Goal: Task Accomplishment & Management: Manage account settings

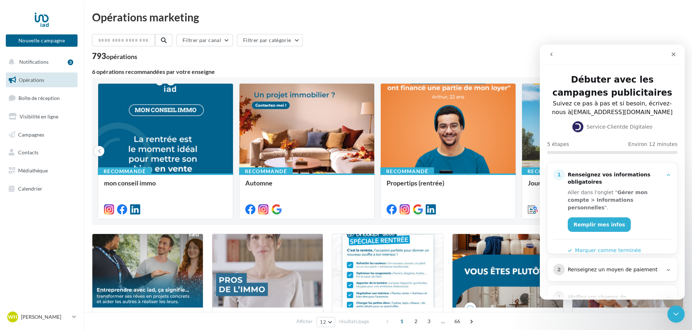
click at [505, 41] on div "Filtrer par canal Filtrer par catégorie" at bounding box center [387, 41] width 591 height 15
click at [671, 53] on icon "Fermer" at bounding box center [673, 54] width 6 height 6
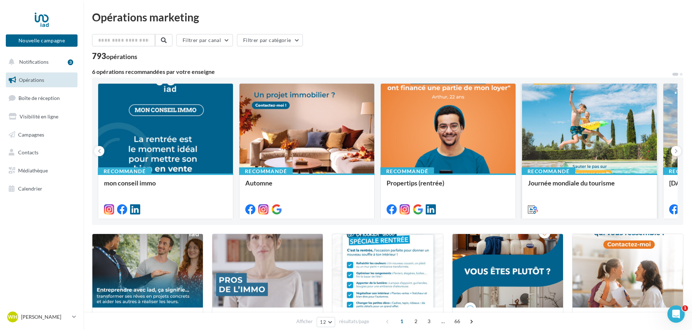
click at [567, 204] on div at bounding box center [589, 208] width 123 height 9
click at [615, 163] on div at bounding box center [589, 129] width 135 height 91
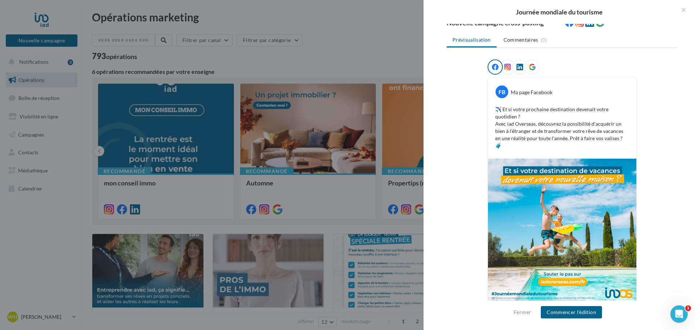
scroll to position [85, 0]
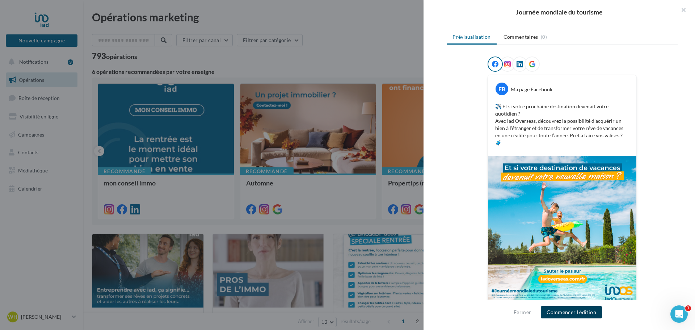
click at [575, 315] on button "Commencer l'édition" at bounding box center [571, 312] width 61 height 12
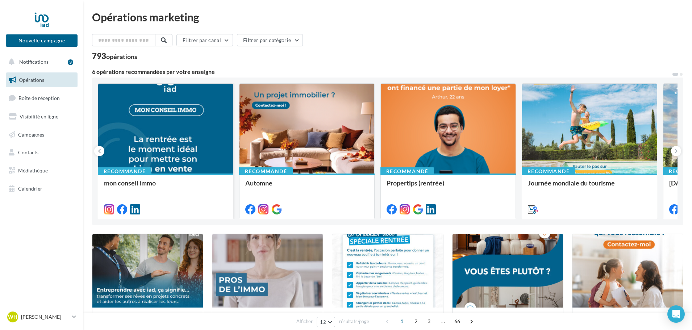
click at [226, 147] on div at bounding box center [165, 129] width 135 height 91
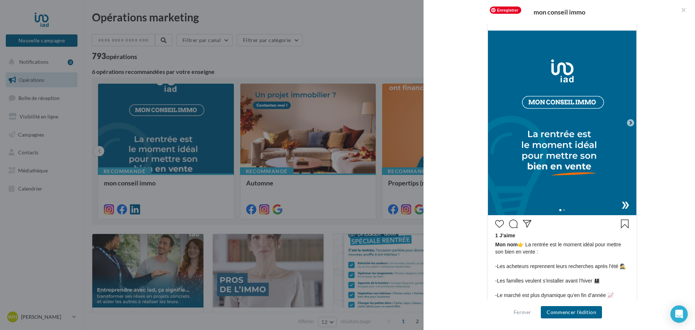
scroll to position [145, 0]
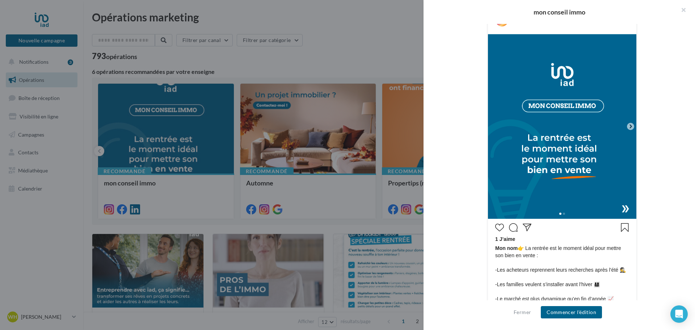
click at [630, 127] on icon at bounding box center [631, 127] width 2 height 4
click at [630, 128] on icon at bounding box center [631, 126] width 7 height 7
click at [630, 126] on icon at bounding box center [631, 127] width 2 height 4
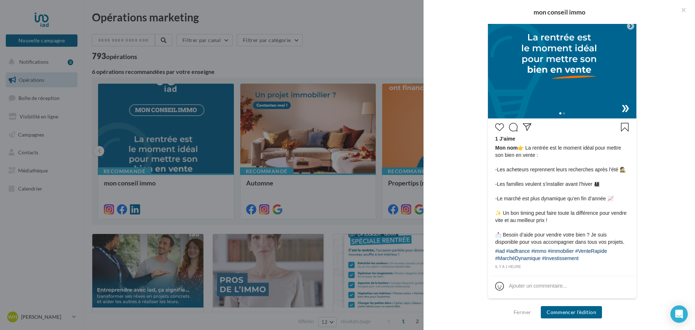
scroll to position [246, 0]
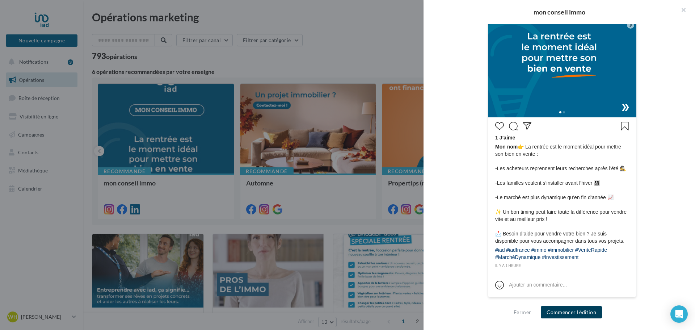
click at [586, 311] on button "Commencer l'édition" at bounding box center [571, 312] width 61 height 12
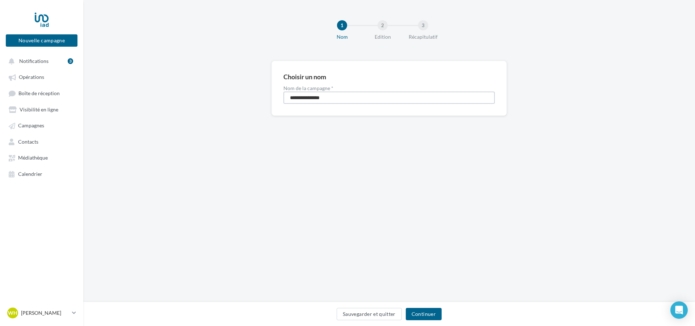
click at [345, 99] on input "**********" at bounding box center [389, 98] width 211 height 12
type input "**********"
click at [434, 317] on button "Continuer" at bounding box center [424, 314] width 36 height 12
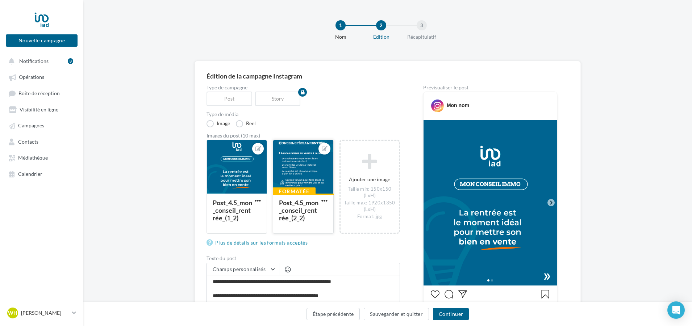
click at [307, 162] on div at bounding box center [303, 167] width 60 height 54
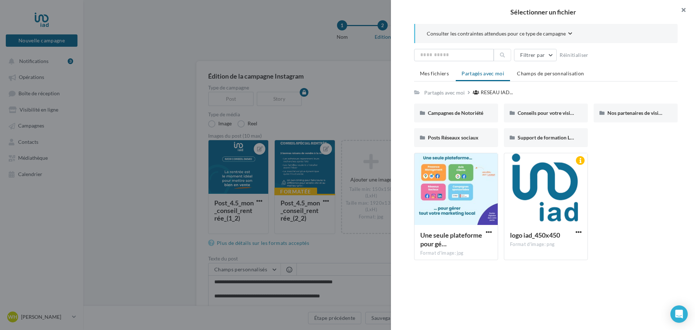
click at [683, 11] on button "button" at bounding box center [680, 11] width 29 height 22
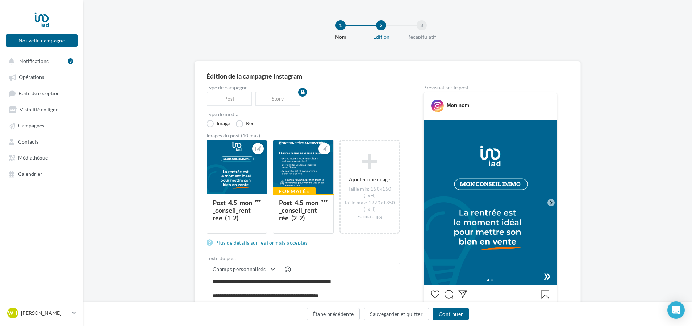
click at [552, 204] on icon at bounding box center [551, 203] width 7 height 7
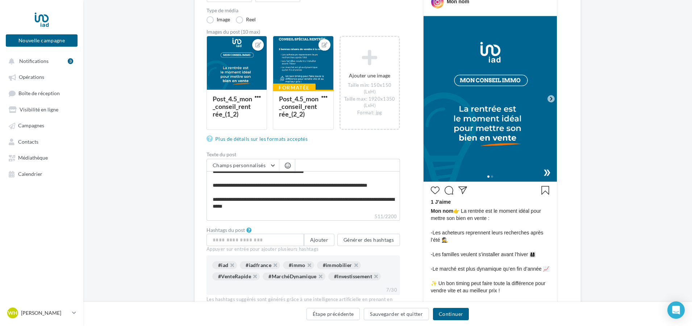
scroll to position [145, 0]
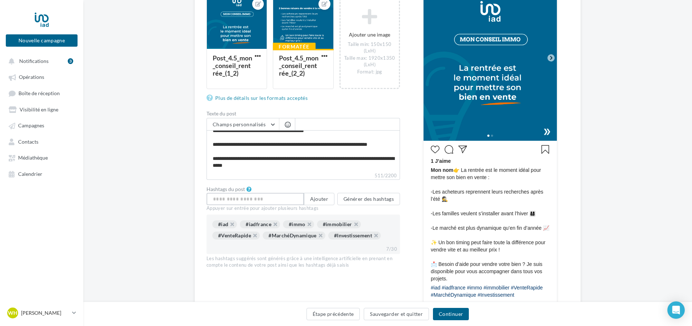
click at [269, 199] on input "text" at bounding box center [254, 199] width 97 height 12
click at [366, 196] on button "Générer des hashtags" at bounding box center [368, 199] width 63 height 12
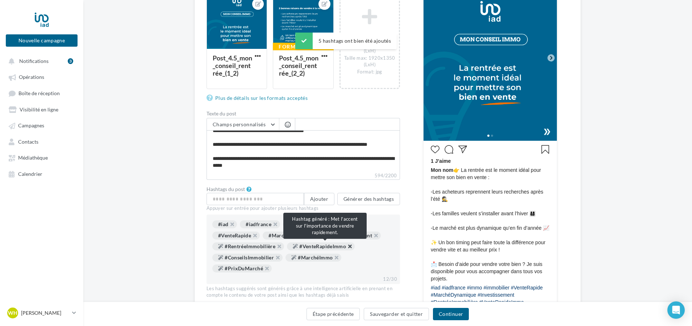
click at [346, 248] on button "button" at bounding box center [346, 248] width 0 height 0
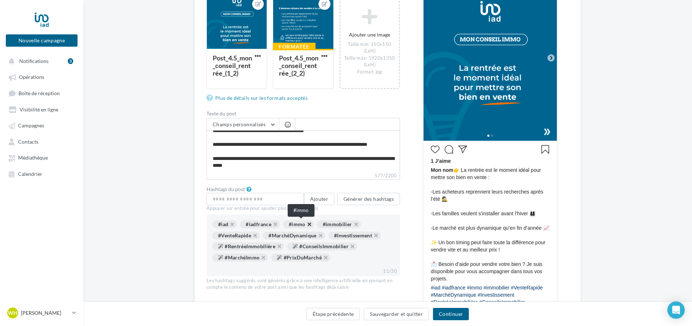
click at [305, 226] on button "button" at bounding box center [305, 226] width 0 height 0
click at [228, 226] on button "button" at bounding box center [228, 226] width 0 height 0
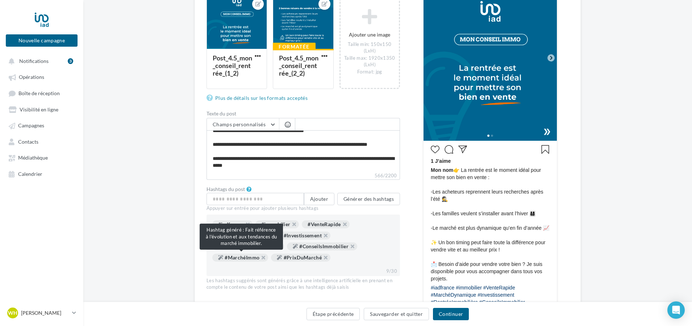
click at [263, 254] on div "#MarchéImmo" at bounding box center [240, 258] width 56 height 8
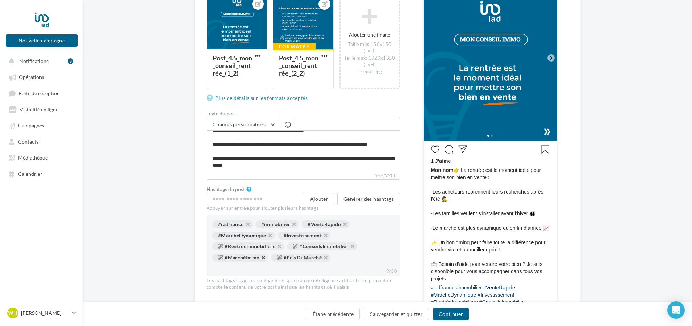
click at [259, 260] on button "button" at bounding box center [259, 260] width 0 height 0
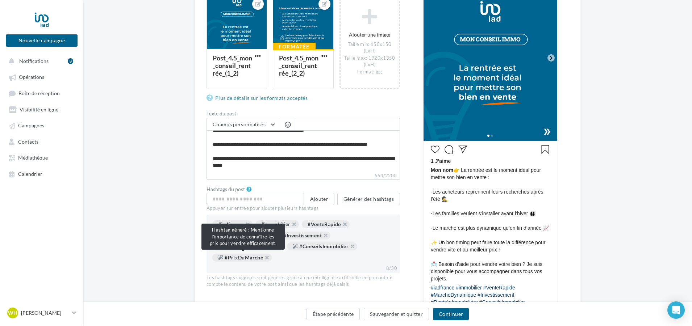
click at [267, 257] on div "#PrixDuMarché" at bounding box center [241, 258] width 59 height 8
click at [263, 260] on button "button" at bounding box center [263, 260] width 0 height 0
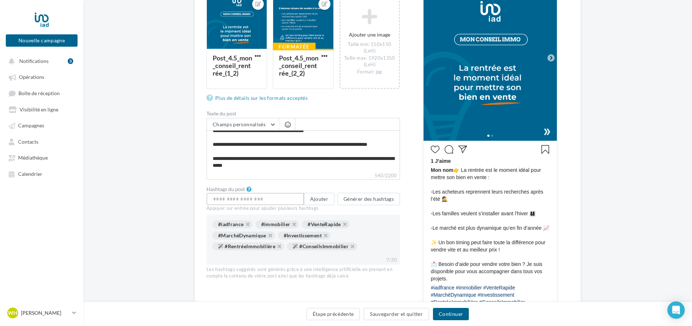
click at [263, 200] on input "text" at bounding box center [254, 199] width 97 height 12
type input "**********"
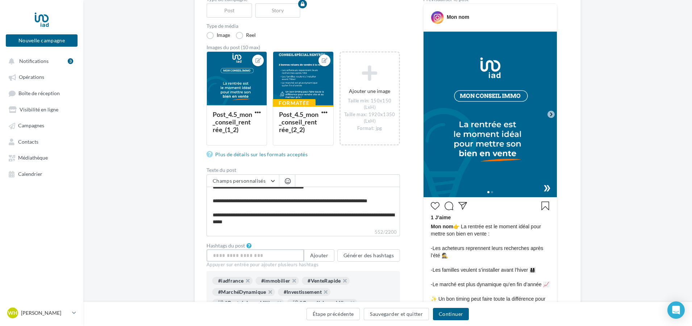
scroll to position [181, 0]
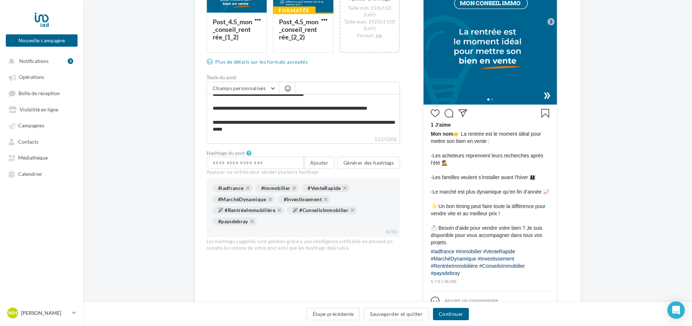
click at [459, 322] on div "Étape précédente Sauvegarder et quitter Continuer" at bounding box center [387, 315] width 597 height 15
click at [455, 315] on button "Continuer" at bounding box center [451, 314] width 36 height 12
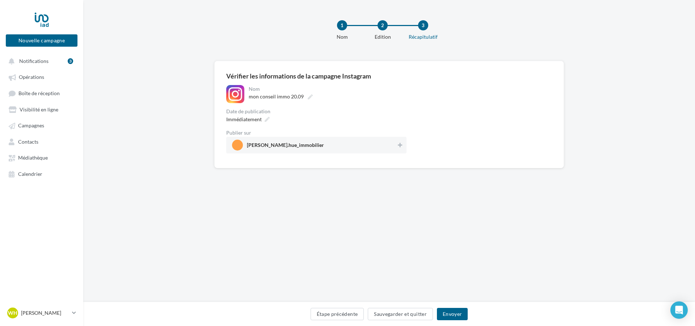
click at [274, 148] on span "[PERSON_NAME].hue_immobilier" at bounding box center [285, 147] width 77 height 8
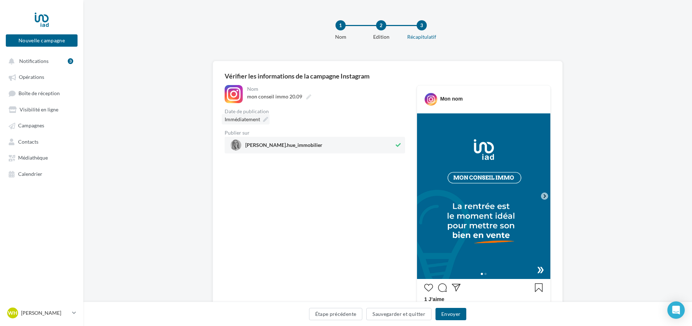
click at [265, 119] on icon at bounding box center [265, 119] width 5 height 5
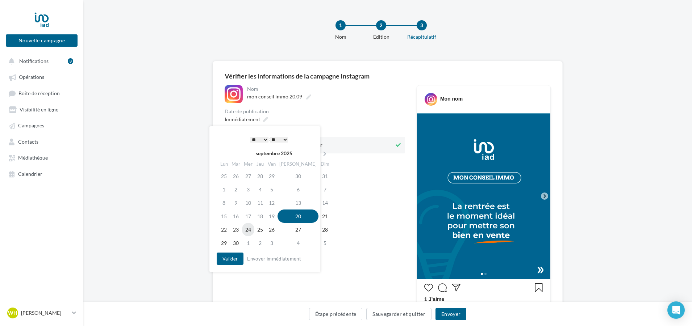
click at [247, 230] on td "24" at bounding box center [248, 229] width 12 height 13
click at [221, 224] on td "22" at bounding box center [224, 229] width 12 height 13
click at [262, 137] on select "* * * * * * * * * * ** ** ** ** ** ** ** ** ** ** ** ** ** **" at bounding box center [259, 140] width 18 height 6
click at [225, 261] on button "Valider" at bounding box center [230, 259] width 27 height 12
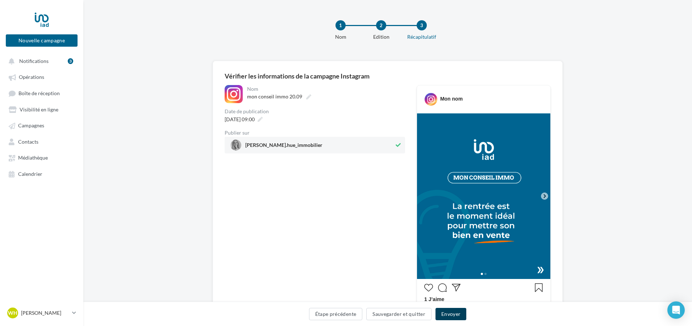
click at [453, 320] on button "Envoyer" at bounding box center [450, 314] width 31 height 12
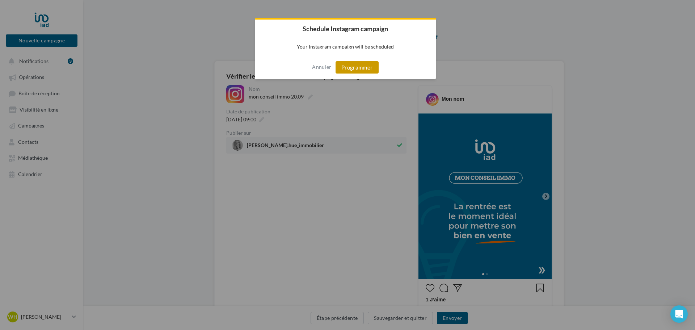
click at [359, 64] on button "Programmer" at bounding box center [357, 67] width 43 height 12
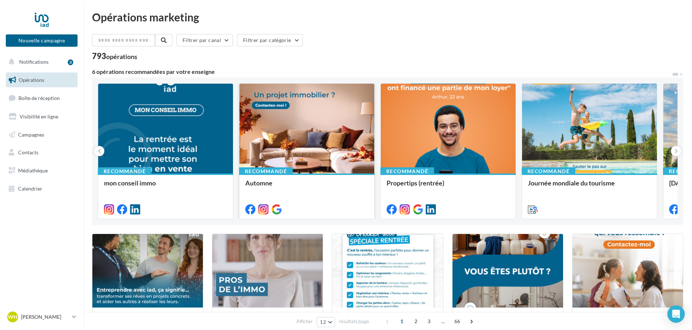
click at [318, 148] on div at bounding box center [306, 129] width 135 height 91
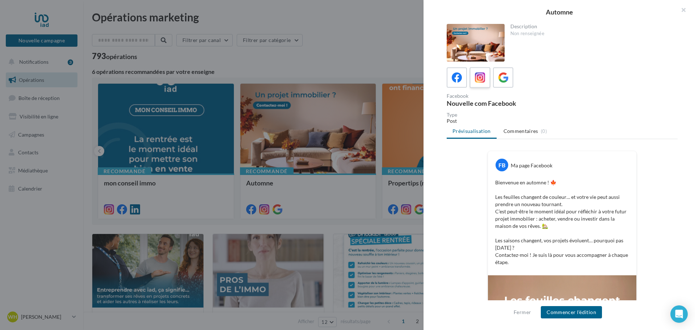
click at [486, 81] on div at bounding box center [480, 77] width 13 height 13
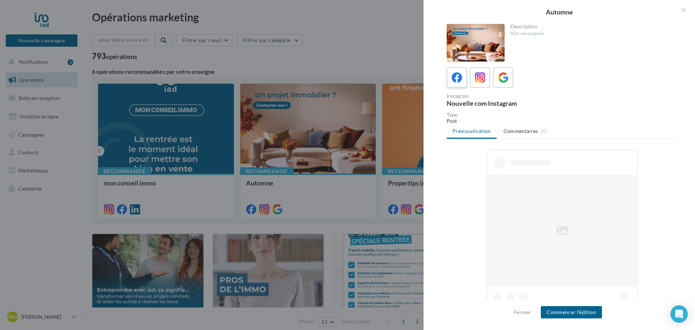
click at [458, 74] on icon at bounding box center [457, 77] width 11 height 11
click at [478, 74] on icon at bounding box center [480, 77] width 11 height 11
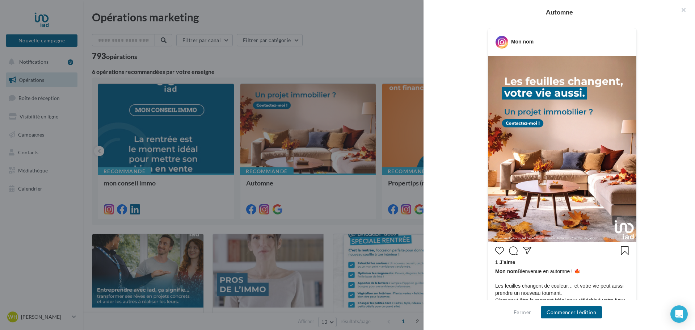
scroll to position [88, 0]
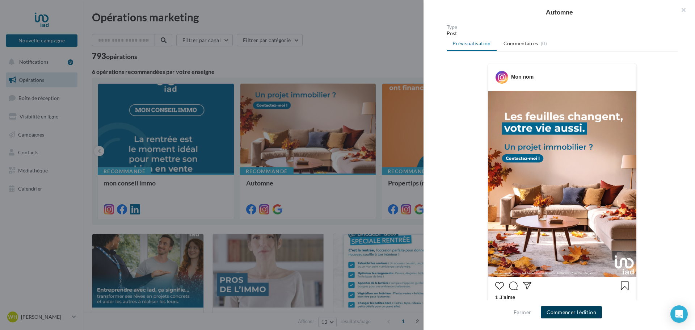
click at [569, 315] on button "Commencer l'édition" at bounding box center [571, 312] width 61 height 12
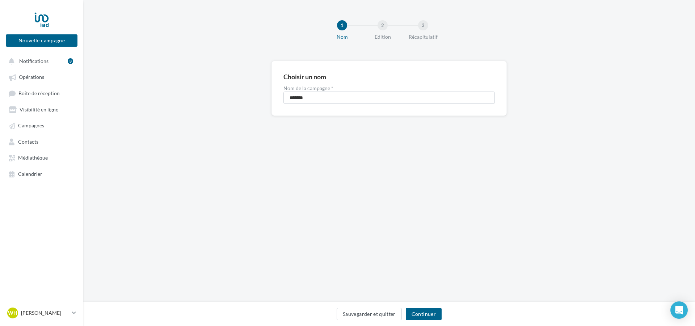
click at [340, 78] on div "Choisir un nom" at bounding box center [389, 76] width 211 height 7
click at [332, 97] on input "*******" at bounding box center [389, 98] width 211 height 12
type input "**********"
click at [422, 314] on button "Continuer" at bounding box center [424, 314] width 36 height 12
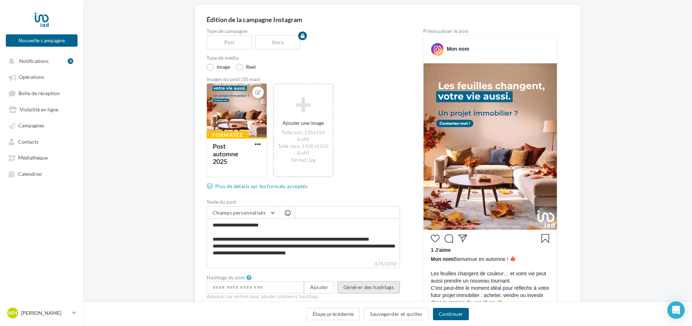
scroll to position [145, 0]
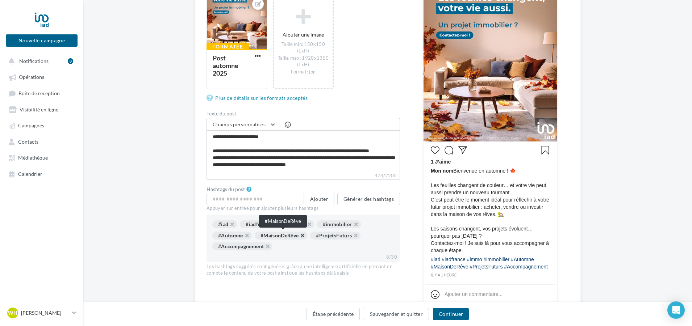
click at [298, 238] on button "button" at bounding box center [298, 238] width 0 height 0
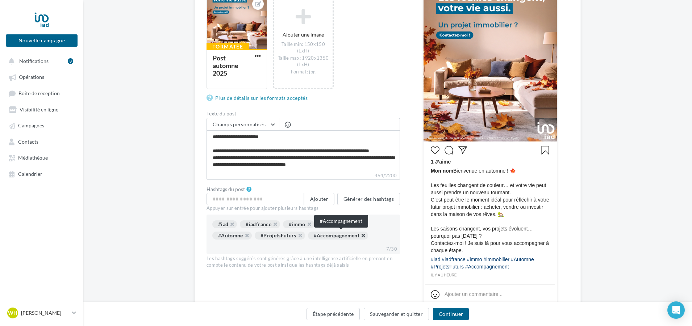
click at [359, 238] on button "button" at bounding box center [359, 238] width 0 height 0
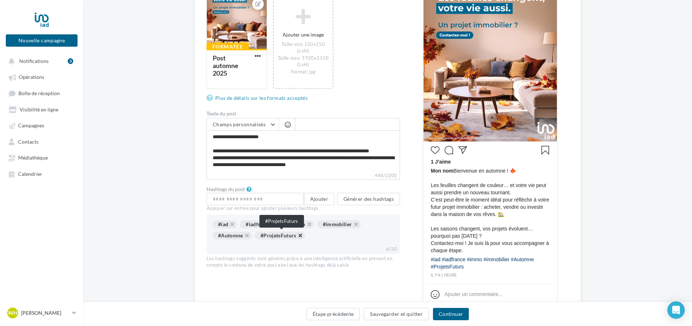
click at [296, 238] on button "button" at bounding box center [296, 238] width 0 height 0
click at [258, 202] on input "text" at bounding box center [254, 199] width 97 height 12
type input "**********"
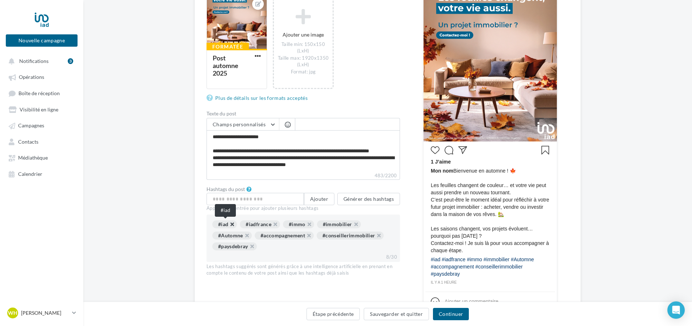
click at [228, 226] on button "button" at bounding box center [228, 226] width 0 height 0
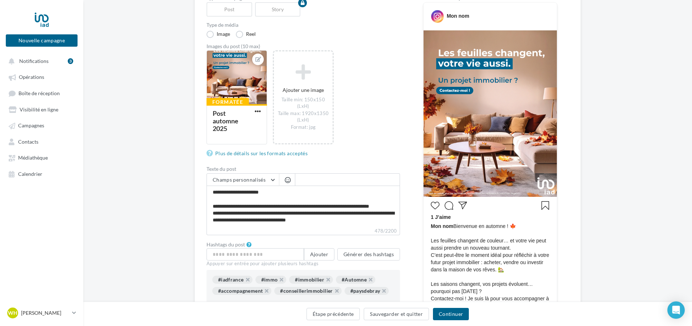
scroll to position [181, 0]
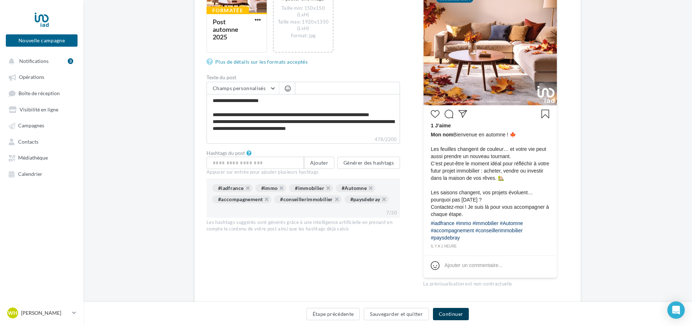
click at [449, 314] on button "Continuer" at bounding box center [451, 314] width 36 height 12
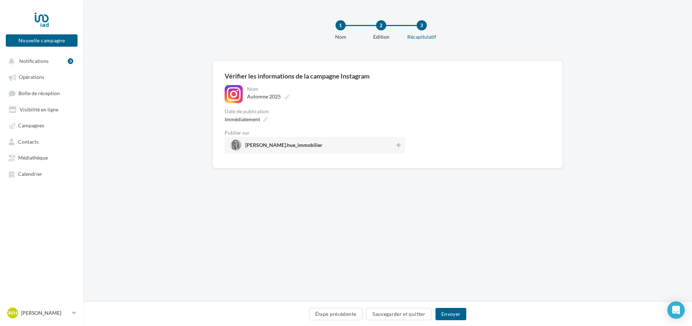
click at [390, 145] on span "[PERSON_NAME].hue_immobilier" at bounding box center [312, 145] width 164 height 11
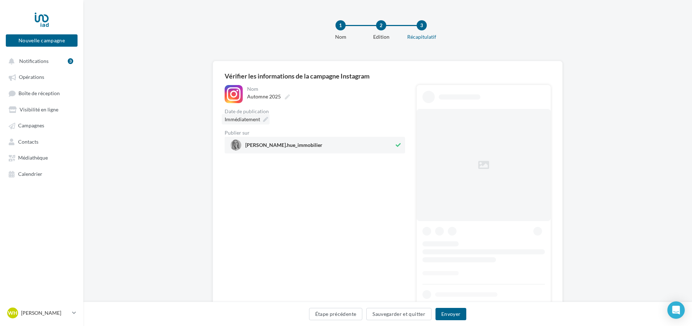
click at [251, 120] on span "Immédiatement" at bounding box center [242, 119] width 35 height 6
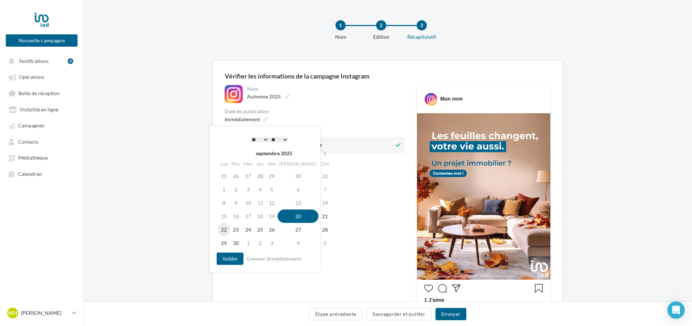
click at [226, 230] on td "22" at bounding box center [224, 229] width 12 height 13
click at [261, 138] on select "* * * * * * * * * * ** ** ** ** ** ** ** ** ** ** ** ** ** **" at bounding box center [259, 140] width 18 height 6
click at [226, 255] on button "Valider" at bounding box center [230, 259] width 27 height 12
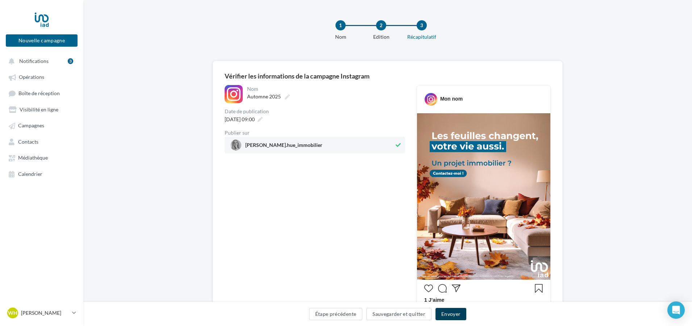
click at [441, 315] on button "Envoyer" at bounding box center [450, 314] width 31 height 12
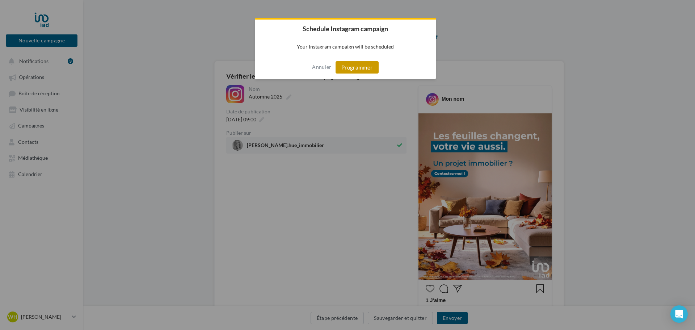
click at [354, 68] on button "Programmer" at bounding box center [357, 67] width 43 height 12
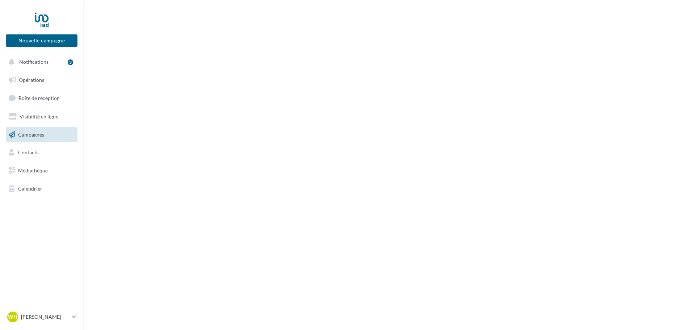
click at [34, 185] on span "Calendrier" at bounding box center [30, 188] width 24 height 6
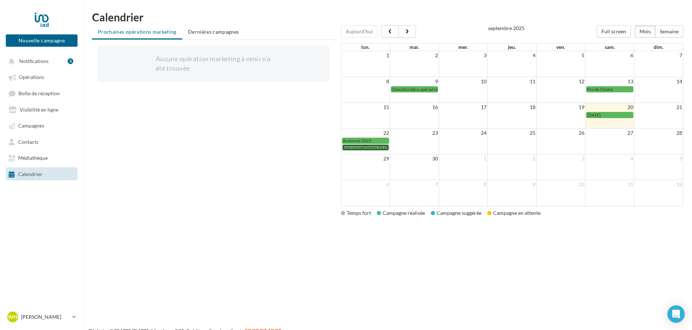
click at [364, 146] on span "mon conseil immo 20.09" at bounding box center [366, 146] width 46 height 5
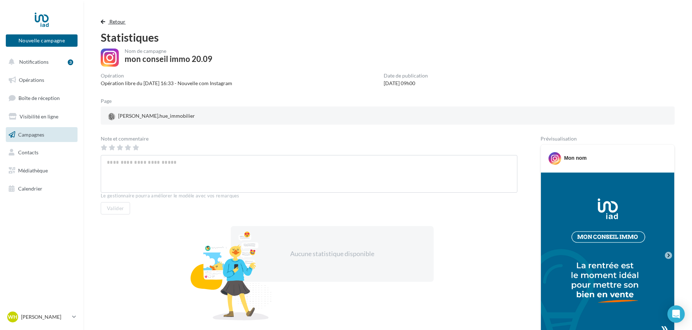
click at [104, 24] on span "button" at bounding box center [103, 21] width 4 height 5
click at [48, 186] on link "Calendrier" at bounding box center [41, 188] width 75 height 15
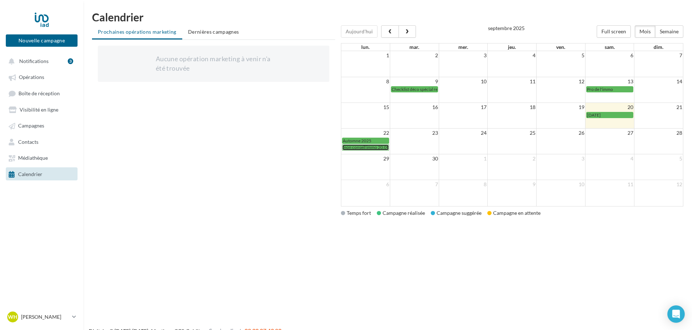
click at [376, 149] on span "mon conseil immo 20.09" at bounding box center [366, 146] width 46 height 5
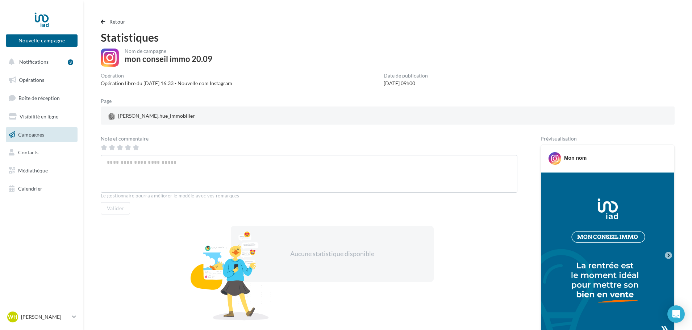
click at [174, 80] on div "Opération libre du [DATE] 16:33 - Nouvelle com Instagram" at bounding box center [166, 83] width 131 height 7
click at [165, 81] on div "Opération libre du [DATE] 16:33 - Nouvelle com Instagram" at bounding box center [166, 83] width 131 height 7
click at [408, 84] on div "22/09/2025 09h00" at bounding box center [406, 83] width 44 height 7
click at [419, 75] on div "Date de publication" at bounding box center [406, 75] width 44 height 5
click at [389, 121] on div at bounding box center [388, 122] width 574 height 6
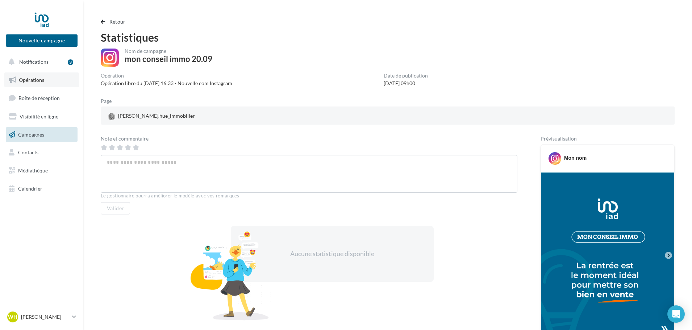
click at [50, 84] on link "Opérations" at bounding box center [41, 79] width 75 height 15
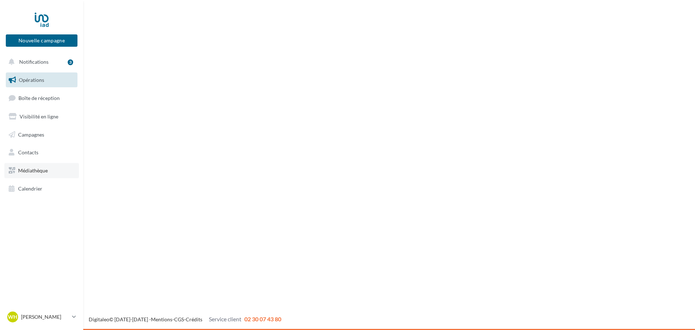
click at [35, 173] on span "Médiathèque" at bounding box center [33, 170] width 30 height 6
click at [30, 191] on span "Calendrier" at bounding box center [30, 188] width 24 height 6
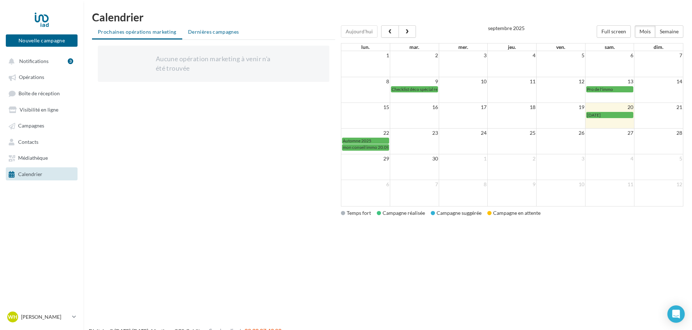
click at [227, 34] on span "Dernières campagnes" at bounding box center [213, 32] width 51 height 6
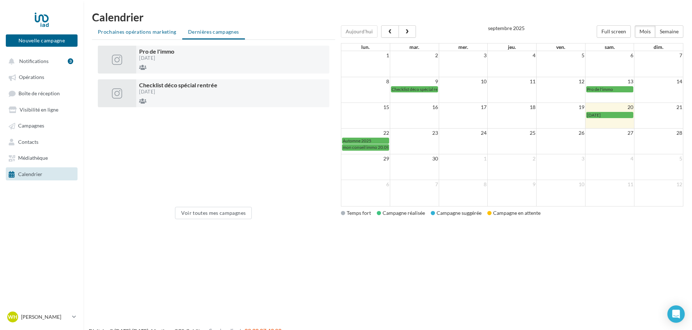
click at [162, 28] on li "Prochaines opérations marketing" at bounding box center [137, 31] width 90 height 13
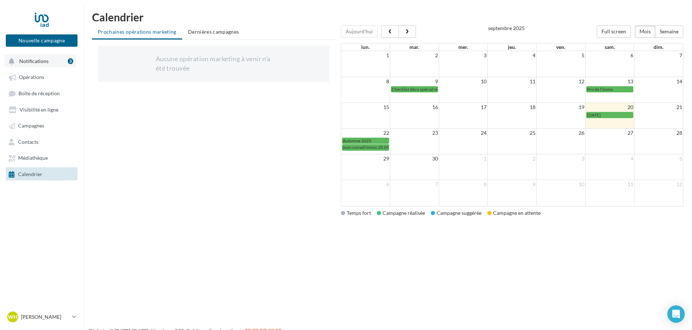
click at [49, 63] on button "Notifications 3" at bounding box center [40, 60] width 72 height 13
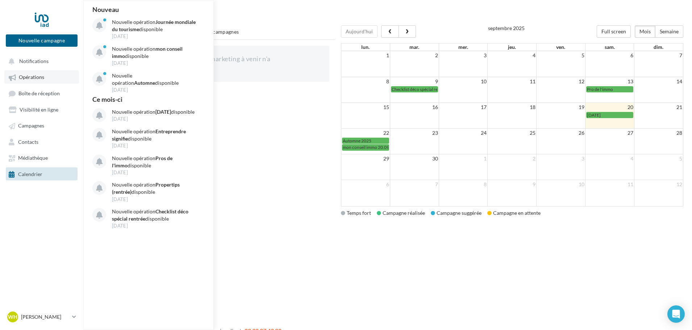
click at [49, 81] on link "Opérations" at bounding box center [41, 76] width 75 height 13
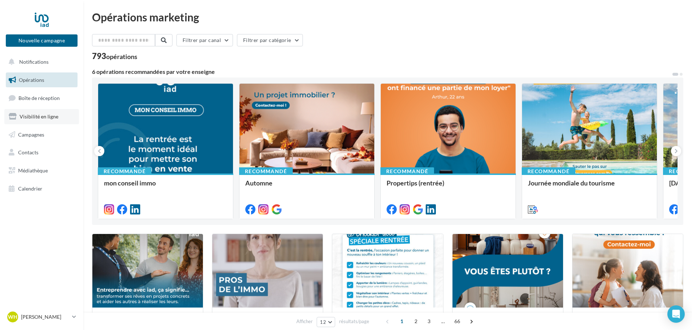
click at [54, 116] on span "Visibilité en ligne" at bounding box center [39, 116] width 39 height 6
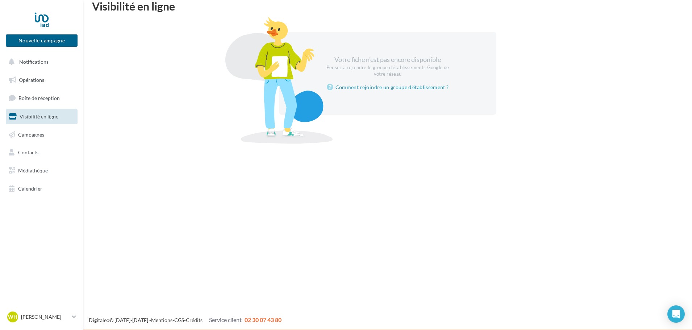
scroll to position [12, 0]
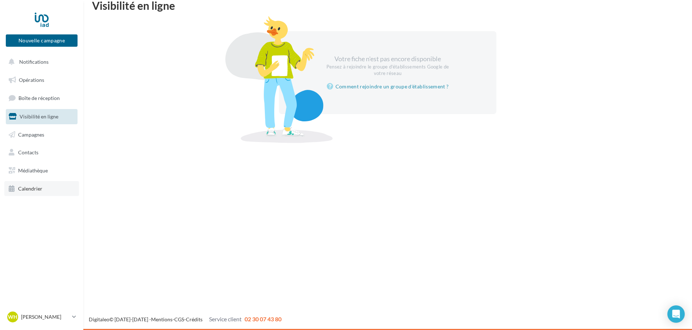
click at [42, 190] on link "Calendrier" at bounding box center [41, 188] width 75 height 15
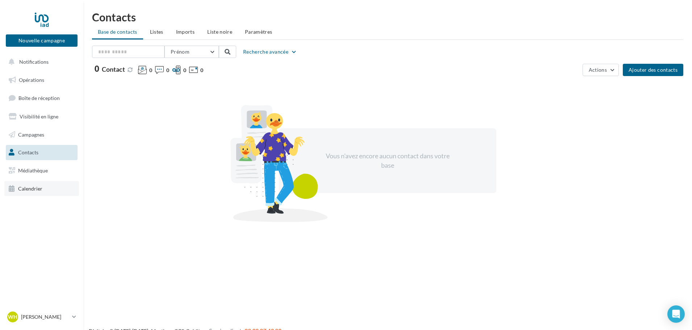
click at [51, 185] on link "Calendrier" at bounding box center [41, 188] width 75 height 15
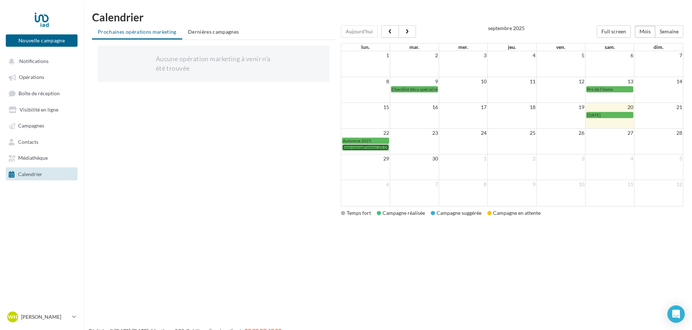
click at [364, 147] on span "mon conseil immo 20.09" at bounding box center [366, 146] width 46 height 5
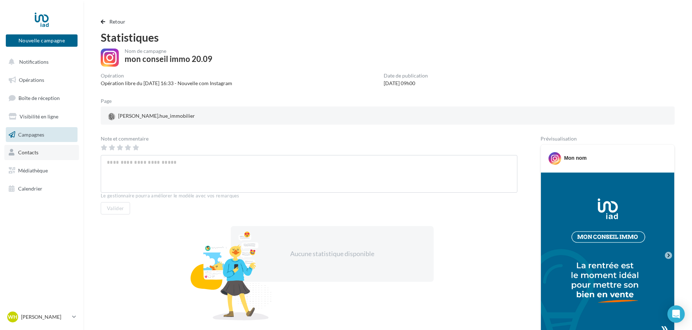
click at [17, 154] on link "Contacts" at bounding box center [41, 152] width 75 height 15
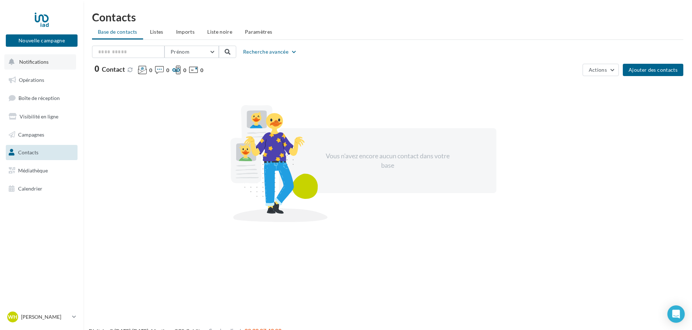
click at [40, 61] on span "Notifications" at bounding box center [33, 62] width 29 height 6
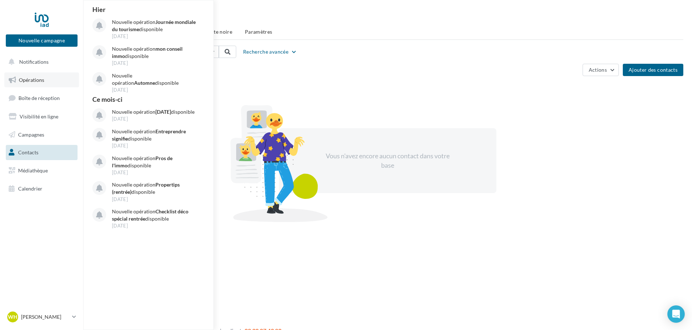
click at [40, 79] on span "Opérations" at bounding box center [31, 80] width 25 height 6
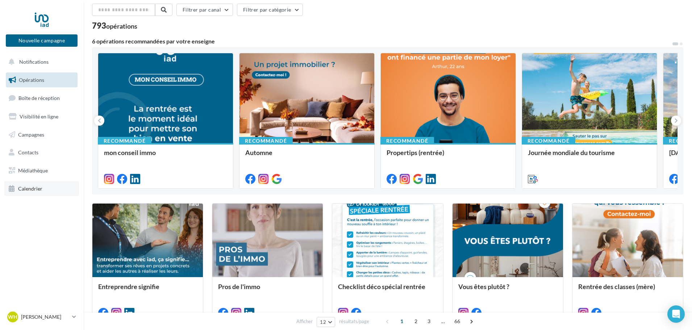
scroll to position [145, 0]
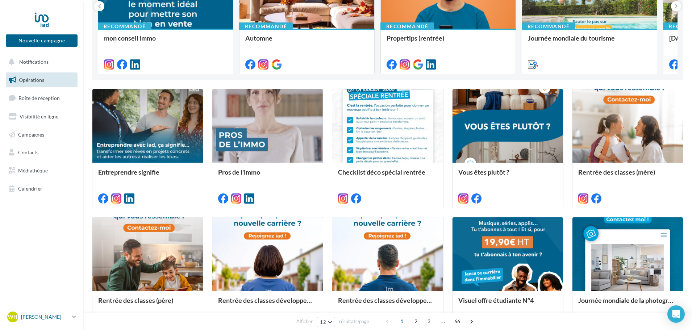
click at [70, 320] on link "WH Wendy HUE wendy.hue@iadfrance.fr" at bounding box center [42, 317] width 72 height 14
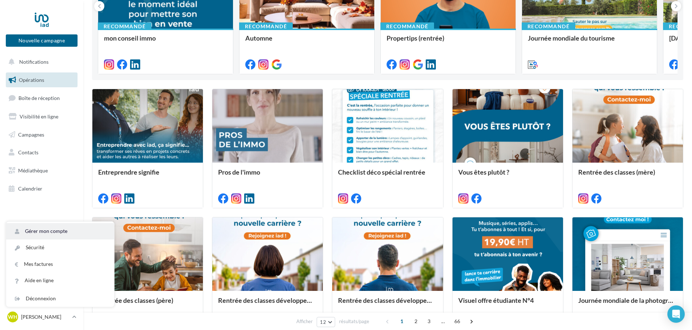
click at [62, 231] on link "Gérer mon compte" at bounding box center [60, 231] width 108 height 16
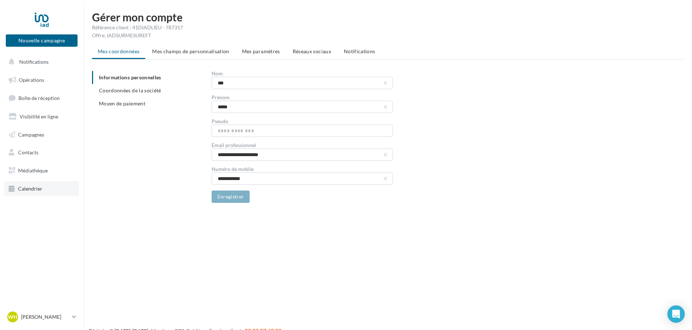
click at [42, 188] on link "Calendrier" at bounding box center [41, 188] width 75 height 15
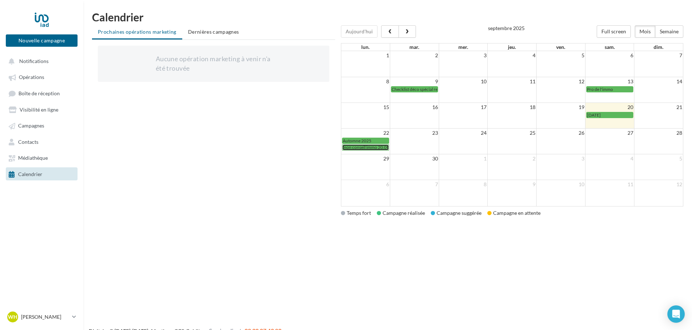
click at [360, 148] on span "mon conseil immo 20.09" at bounding box center [366, 146] width 46 height 5
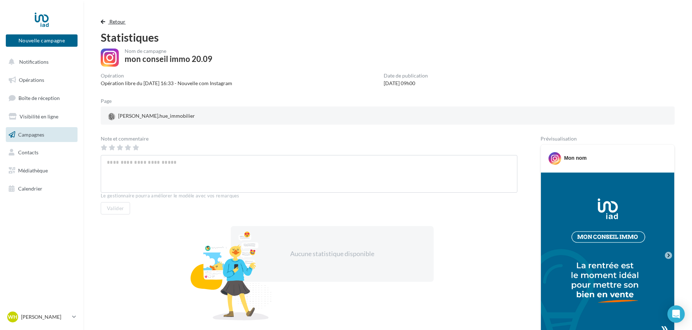
click at [105, 20] on span "button" at bounding box center [103, 21] width 4 height 5
click at [103, 21] on span "button" at bounding box center [103, 21] width 4 height 5
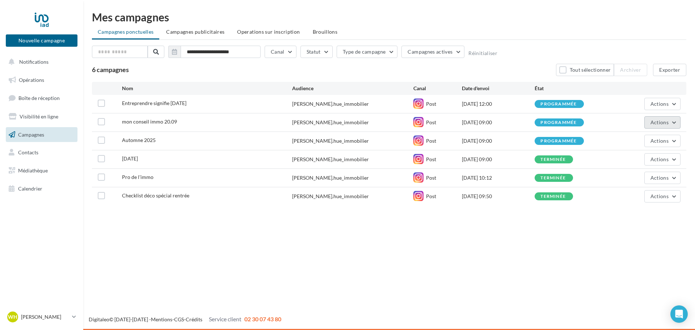
click at [676, 123] on button "Actions" at bounding box center [663, 122] width 36 height 12
click at [558, 125] on div "programmée" at bounding box center [559, 122] width 36 height 5
click at [650, 122] on button "Actions" at bounding box center [663, 122] width 36 height 12
click at [633, 181] on button "Dupliquer" at bounding box center [644, 177] width 72 height 19
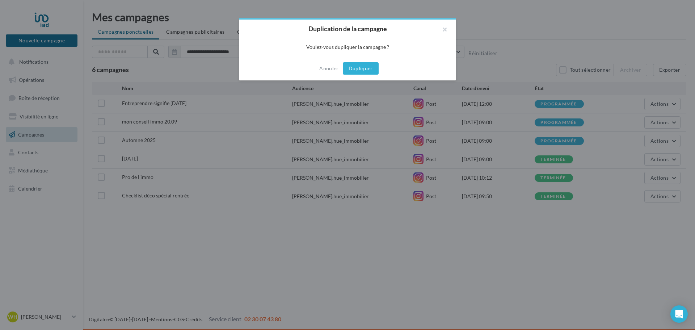
click at [365, 71] on button "Dupliquer" at bounding box center [361, 68] width 36 height 12
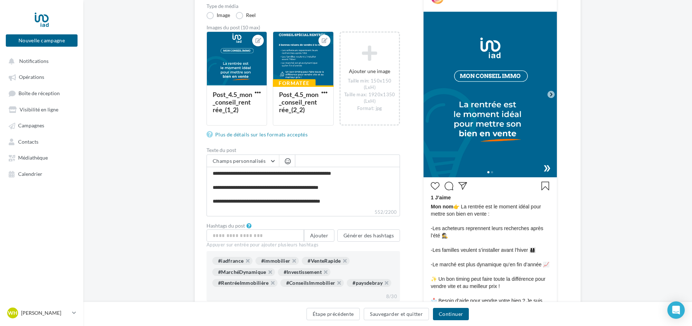
scroll to position [109, 0]
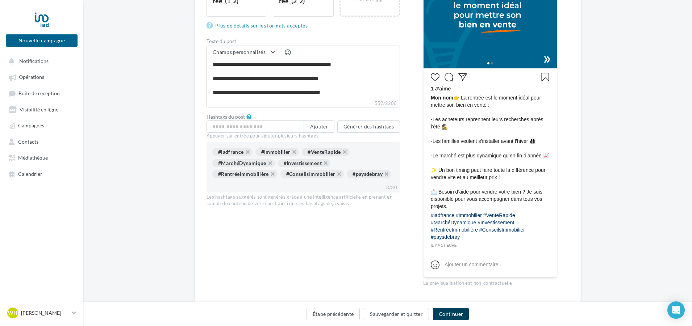
click at [448, 314] on button "Continuer" at bounding box center [451, 314] width 36 height 12
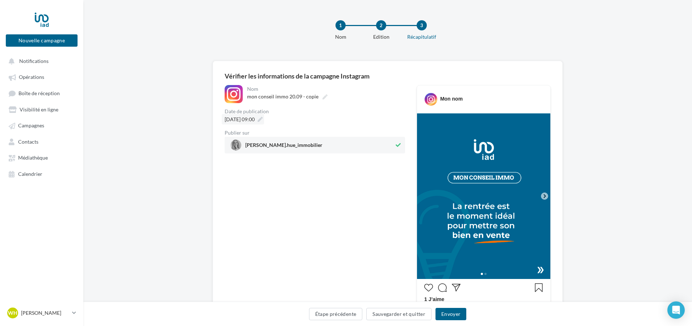
click at [263, 121] on icon at bounding box center [259, 119] width 5 height 5
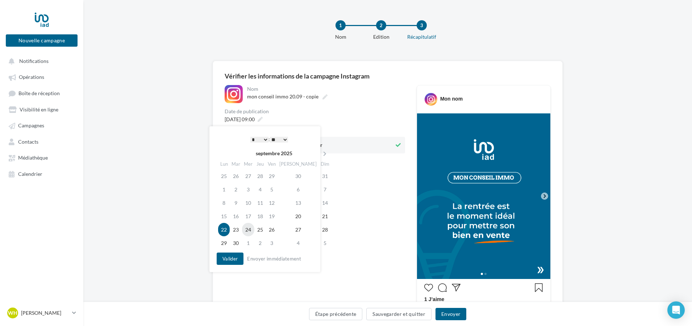
click at [249, 231] on td "24" at bounding box center [248, 229] width 12 height 13
click at [240, 264] on button "Valider" at bounding box center [230, 259] width 27 height 12
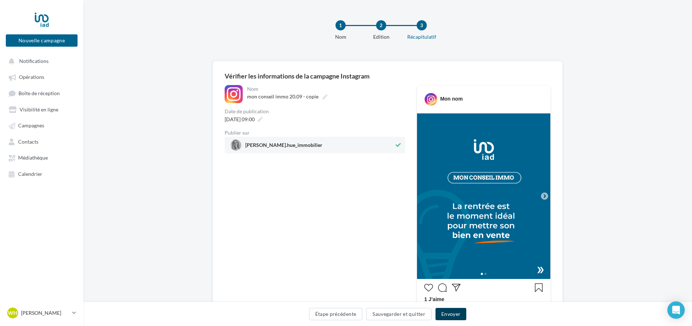
click at [455, 313] on button "Envoyer" at bounding box center [450, 314] width 31 height 12
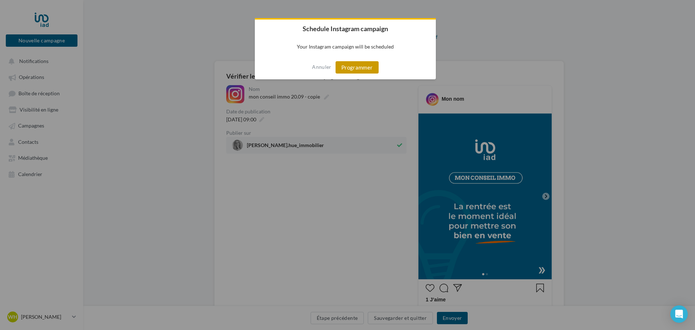
click at [362, 67] on button "Programmer" at bounding box center [357, 67] width 43 height 12
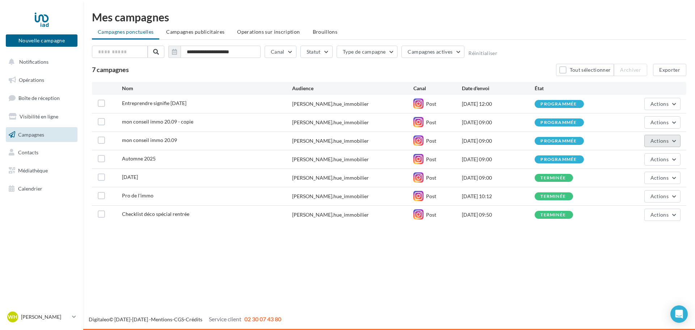
click at [674, 142] on button "Actions" at bounding box center [663, 141] width 36 height 12
click at [629, 217] on button "Annuler" at bounding box center [644, 214] width 72 height 19
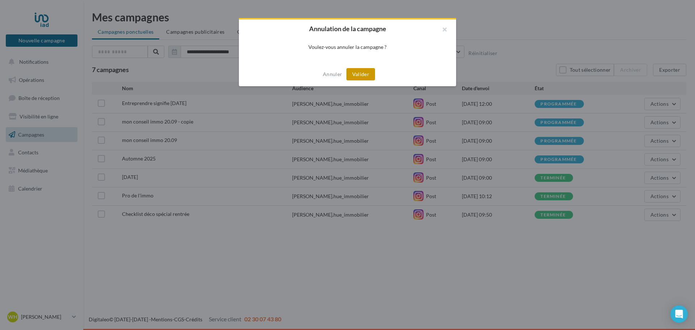
click at [365, 72] on button "Valider" at bounding box center [361, 74] width 29 height 12
